Goal: Task Accomplishment & Management: Manage account settings

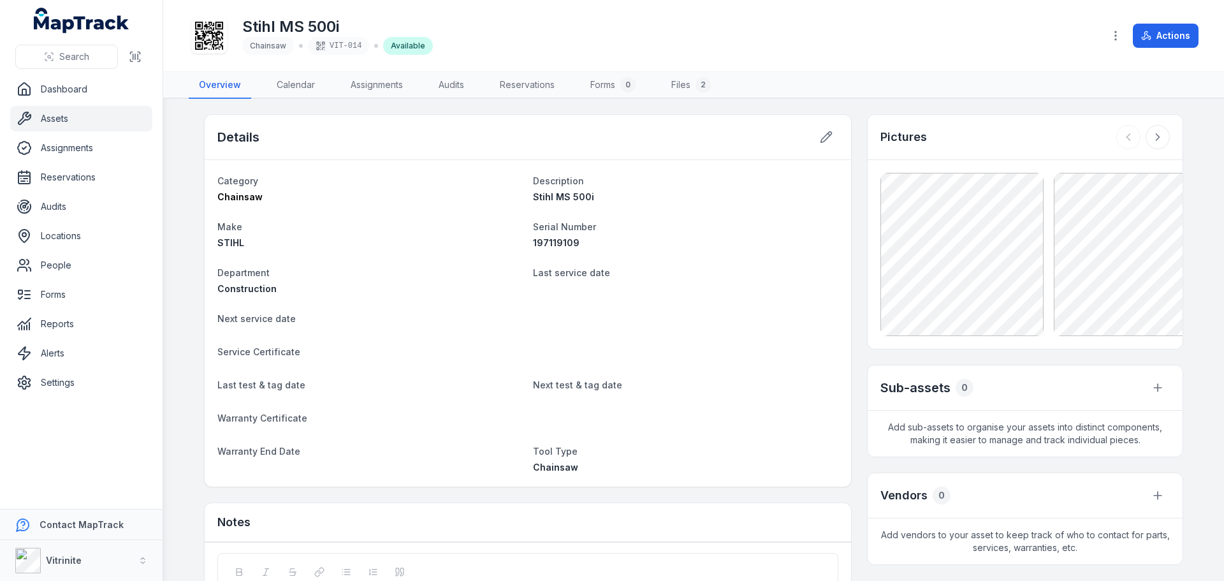
click at [56, 114] on link "Assets" at bounding box center [81, 118] width 142 height 25
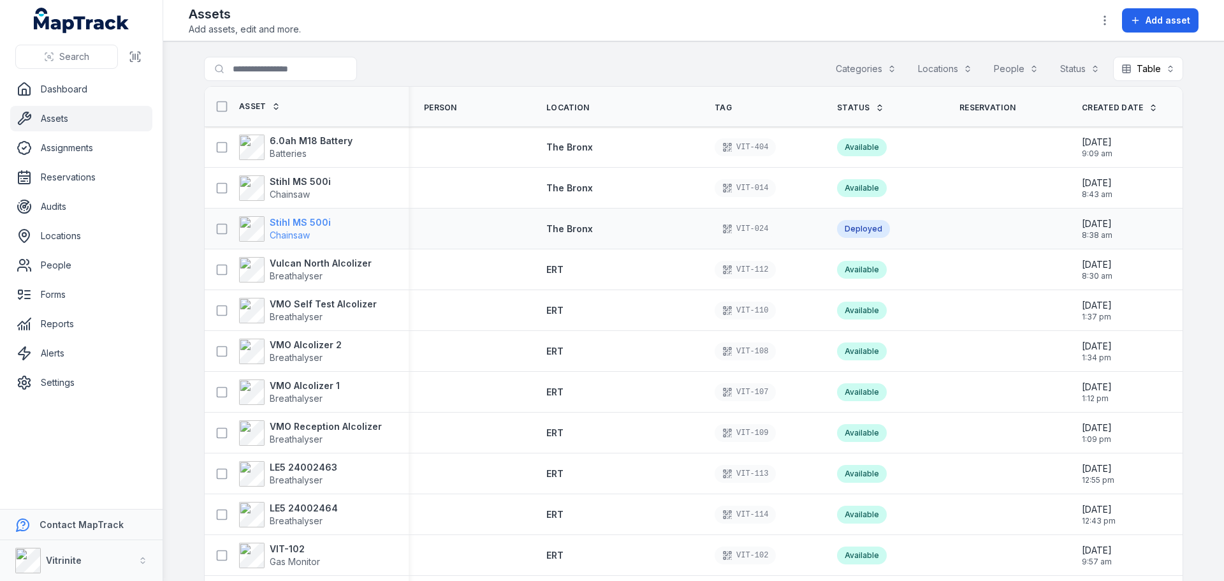
click at [304, 221] on strong "Stihl MS 500i" at bounding box center [300, 222] width 61 height 13
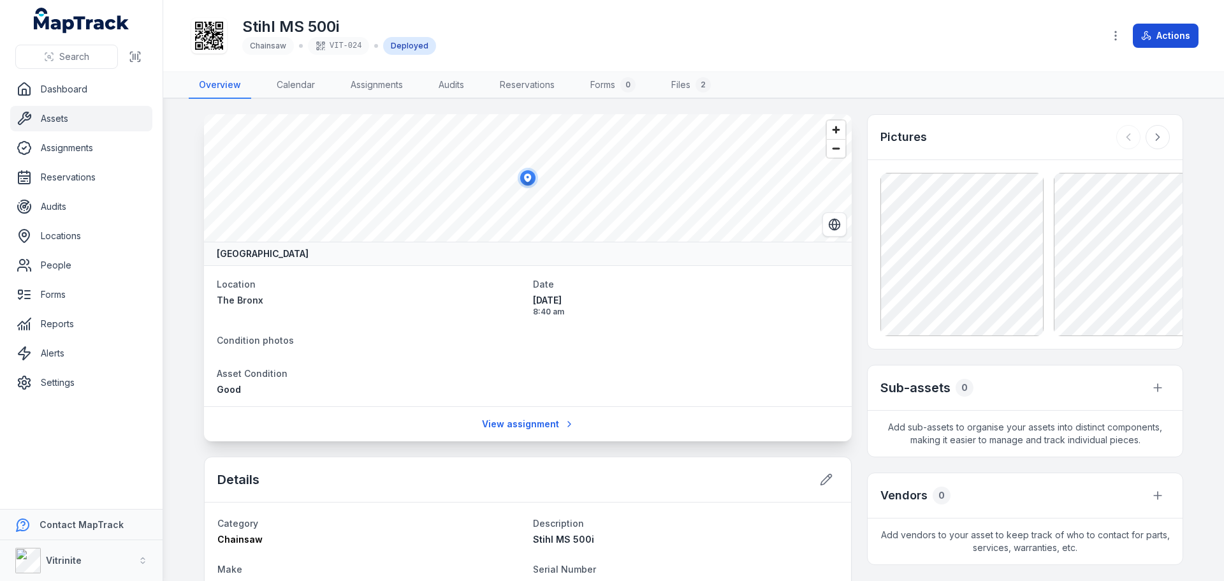
click at [1162, 36] on button "Actions" at bounding box center [1165, 36] width 66 height 24
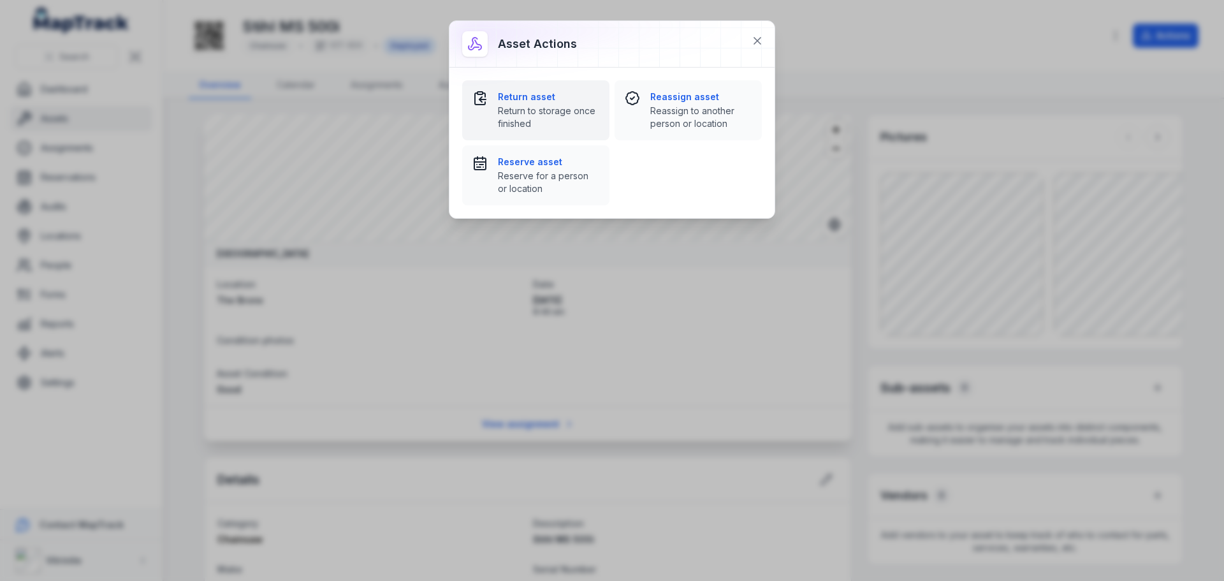
click at [527, 111] on span "Return to storage once finished" at bounding box center [548, 117] width 101 height 25
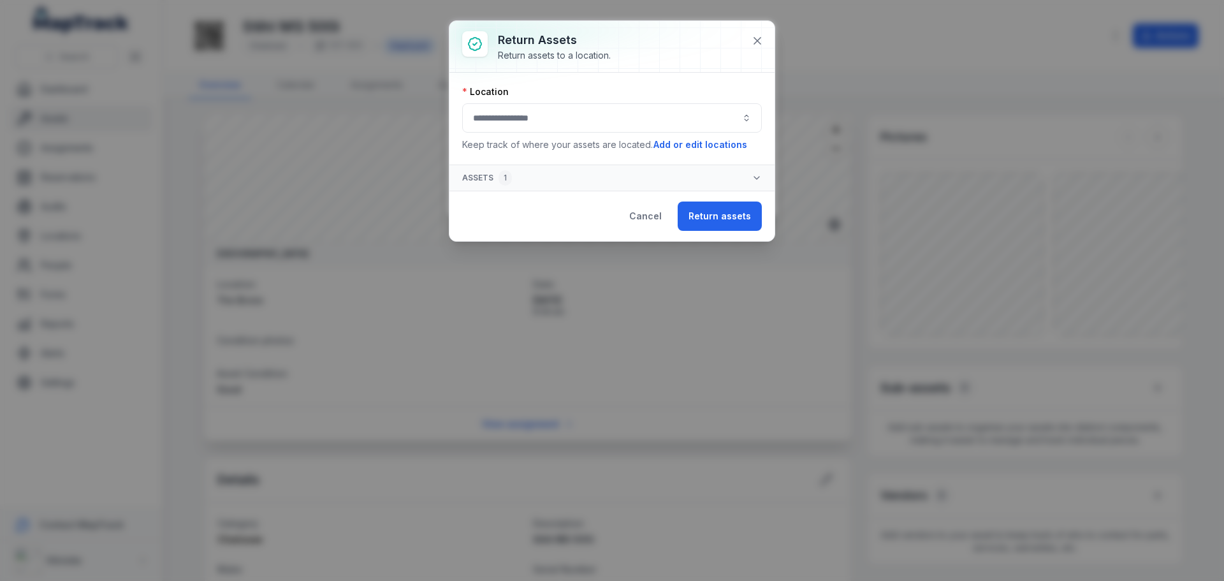
click at [523, 127] on button "button" at bounding box center [612, 117] width 300 height 29
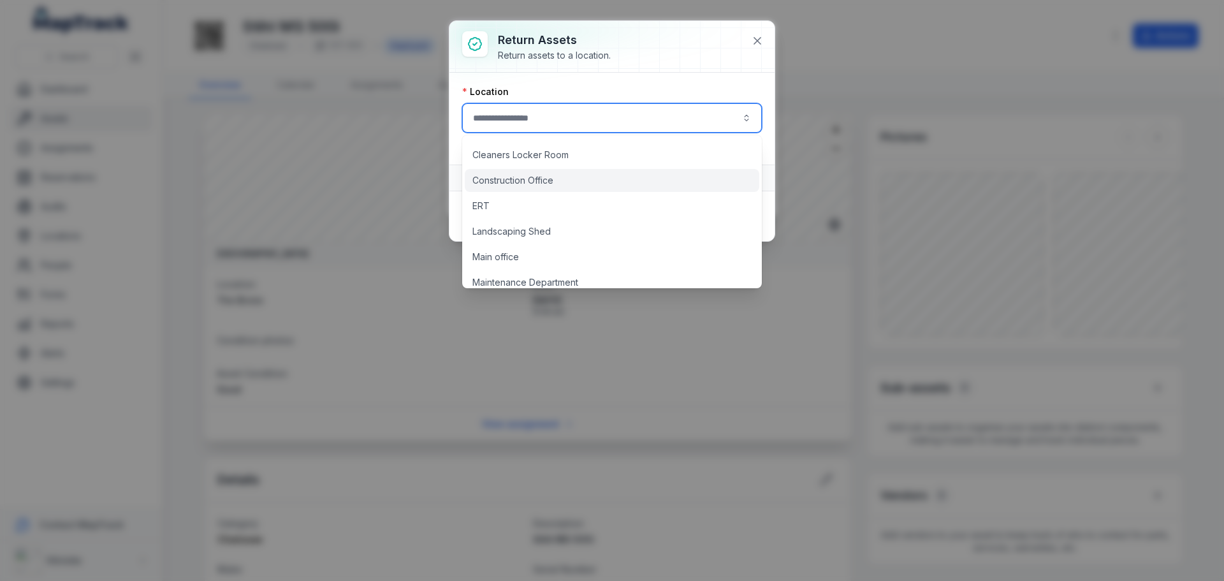
scroll to position [110, 0]
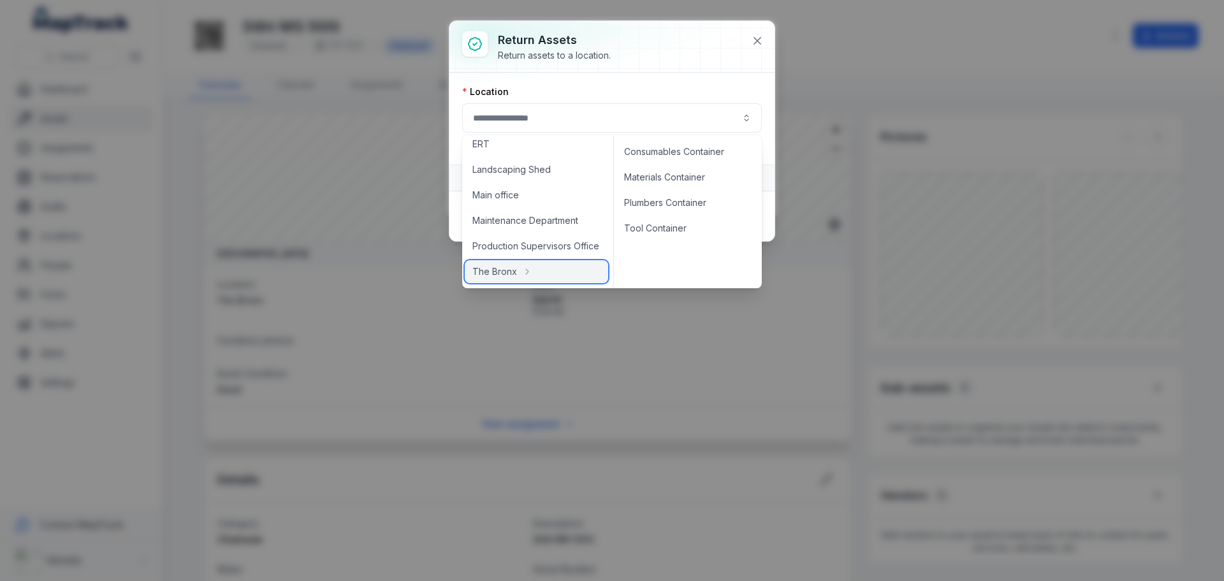
click at [511, 271] on span "The Bronx" at bounding box center [494, 271] width 45 height 13
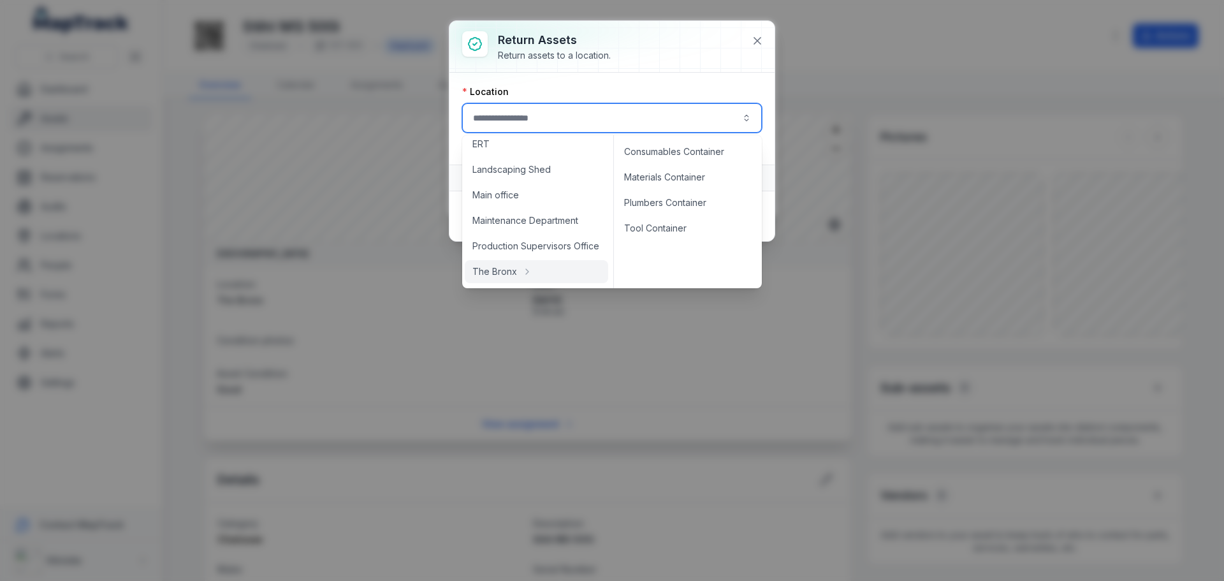
type input "*********"
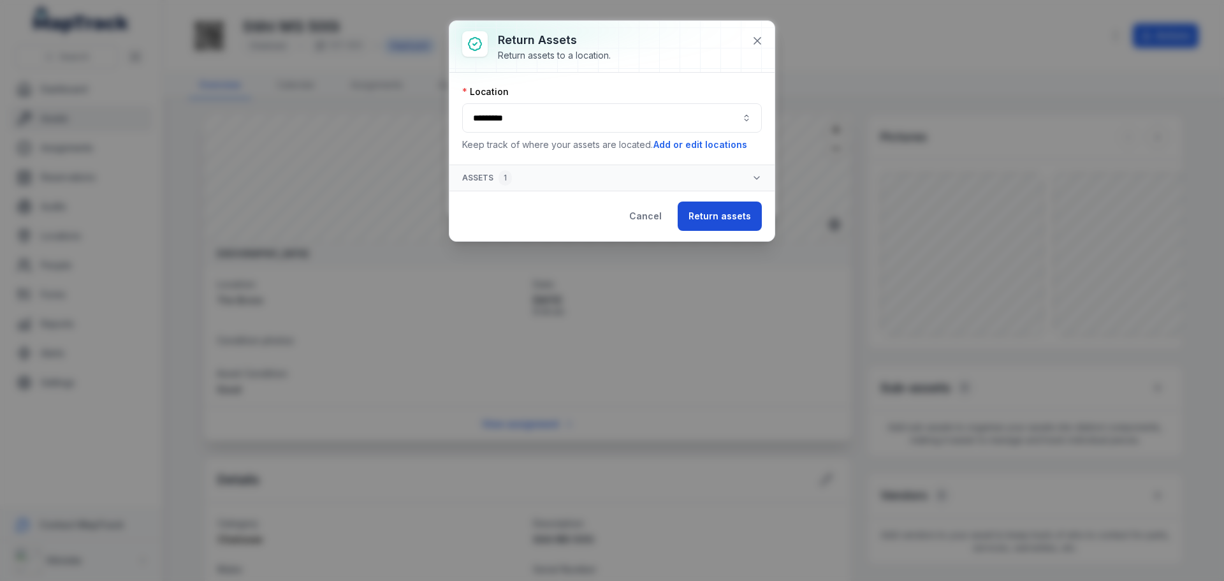
click at [715, 217] on button "Return assets" at bounding box center [719, 215] width 84 height 29
